Goal: Information Seeking & Learning: Learn about a topic

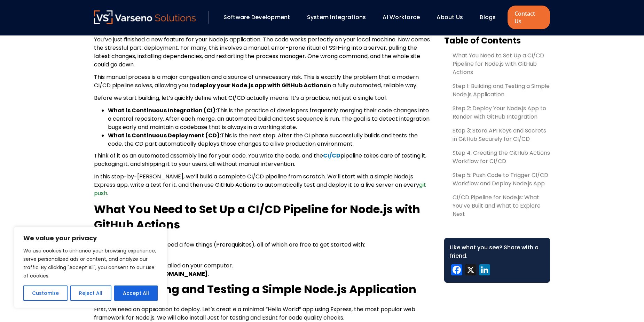
scroll to position [244, 0]
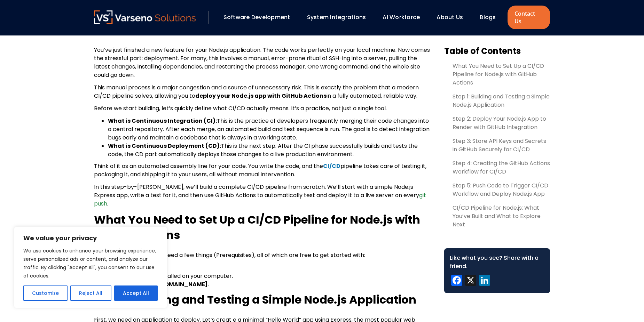
drag, startPoint x: 127, startPoint y: 133, endPoint x: 302, endPoint y: 132, distance: 175.4
click at [302, 132] on span "This is the practice of developers frequently merging their code changes into a…" at bounding box center [269, 129] width 322 height 25
click at [152, 142] on li "What is Continuous Deployment (CD): This is the next step. After the CI phase s…" at bounding box center [270, 150] width 325 height 17
drag, startPoint x: 222, startPoint y: 138, endPoint x: 266, endPoint y: 141, distance: 43.5
click at [266, 142] on span "This is the next step. After the CI phase successfully builds and tests the cod…" at bounding box center [263, 150] width 310 height 16
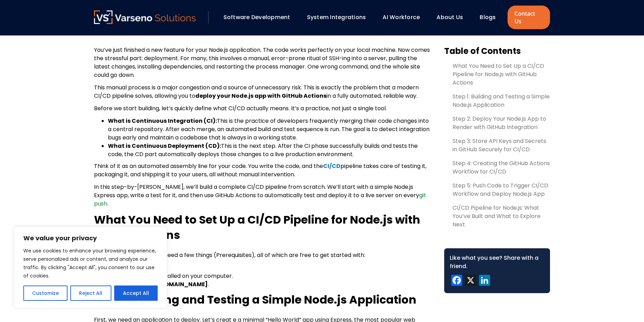
drag, startPoint x: 266, startPoint y: 141, endPoint x: 327, endPoint y: 139, distance: 60.9
click at [327, 142] on span "This is the next step. After the CI phase successfully builds and tests the cod…" at bounding box center [263, 150] width 310 height 16
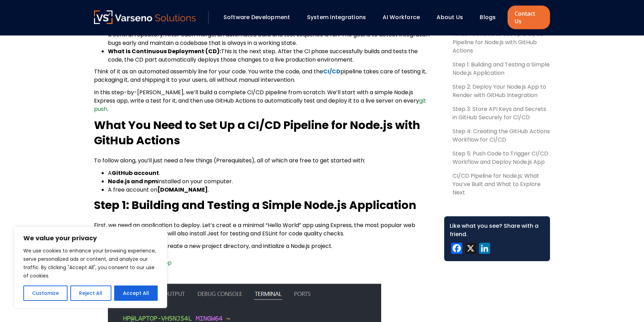
scroll to position [348, 0]
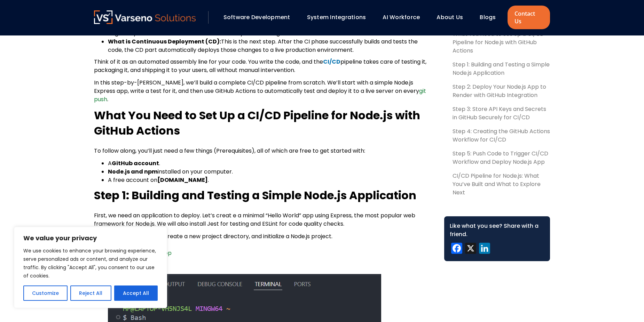
drag, startPoint x: 117, startPoint y: 156, endPoint x: 245, endPoint y: 156, distance: 128.0
click at [245, 168] on li "Node.js and npm installed on your computer." at bounding box center [270, 172] width 325 height 8
drag, startPoint x: 245, startPoint y: 156, endPoint x: 204, endPoint y: 166, distance: 41.9
click at [204, 176] on li "A free account on [DOMAIN_NAME] ." at bounding box center [270, 180] width 325 height 8
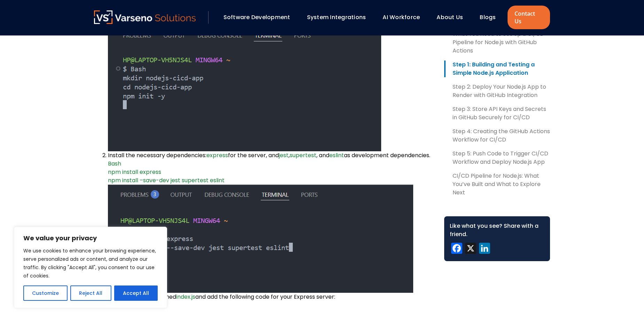
scroll to position [626, 0]
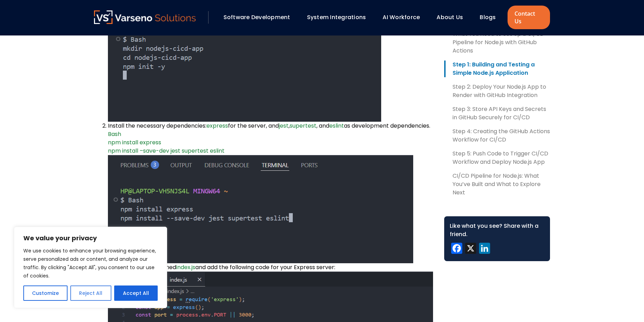
click at [82, 295] on button "Reject All" at bounding box center [90, 293] width 41 height 15
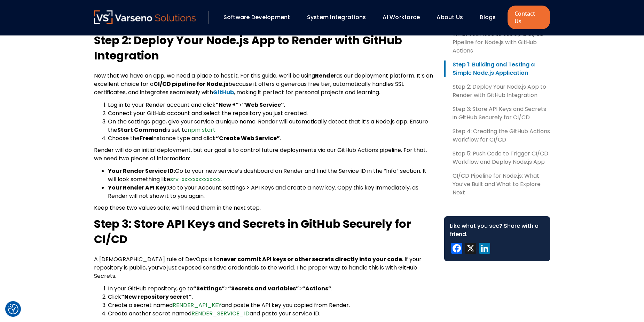
scroll to position [1357, 0]
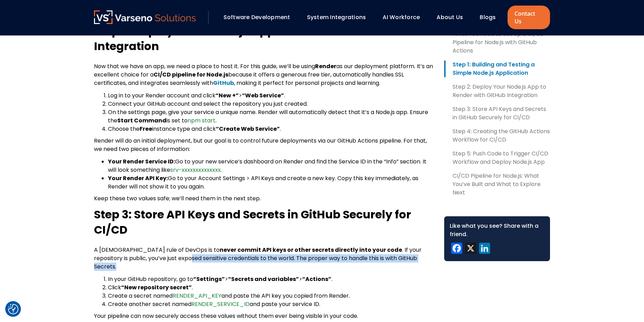
drag, startPoint x: 141, startPoint y: 249, endPoint x: 389, endPoint y: 251, distance: 247.8
click at [389, 251] on span ". If your repository is public, you’ve just exposed sensitive credentials to th…" at bounding box center [257, 258] width 327 height 25
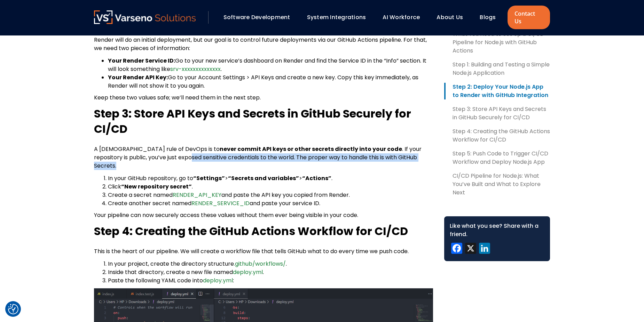
scroll to position [1461, 0]
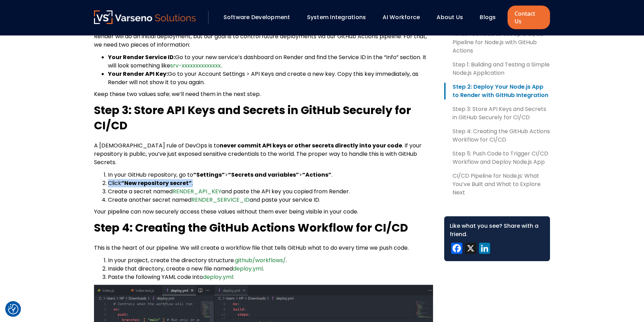
drag, startPoint x: 108, startPoint y: 167, endPoint x: 205, endPoint y: 168, distance: 96.7
click at [205, 179] on li "Click “New repository secret” ." at bounding box center [270, 183] width 325 height 8
drag, startPoint x: 205, startPoint y: 168, endPoint x: 139, endPoint y: 178, distance: 66.5
click at [139, 188] on span "Create a secret named" at bounding box center [140, 192] width 65 height 8
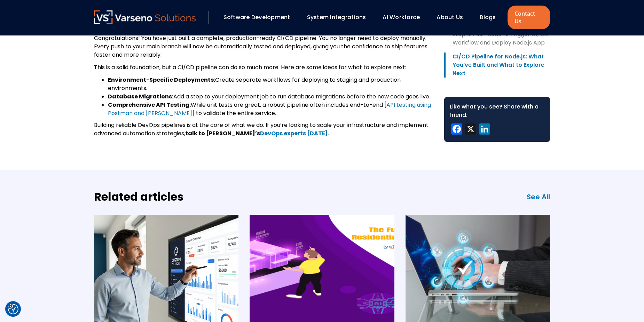
scroll to position [2366, 0]
